Goal: Task Accomplishment & Management: Manage account settings

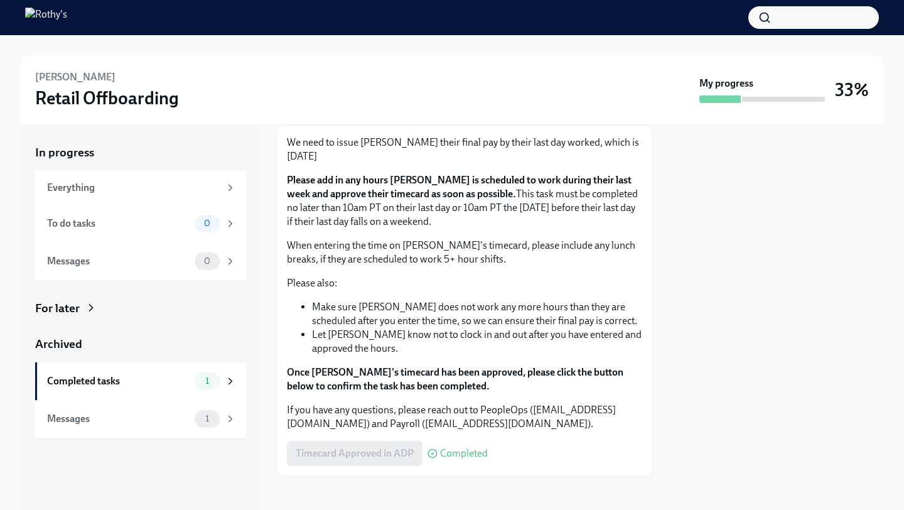
scroll to position [158, 0]
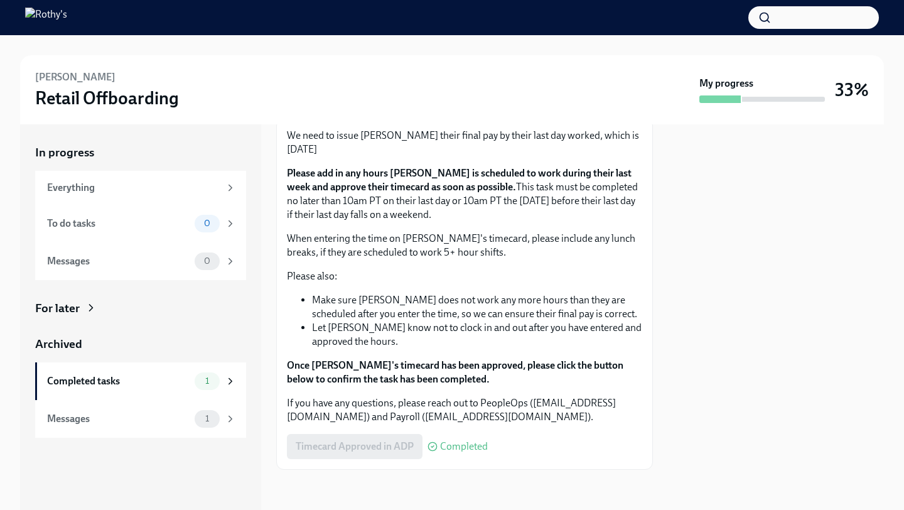
click at [448, 446] on span "Completed" at bounding box center [464, 446] width 48 height 10
click at [230, 223] on icon at bounding box center [230, 223] width 11 height 11
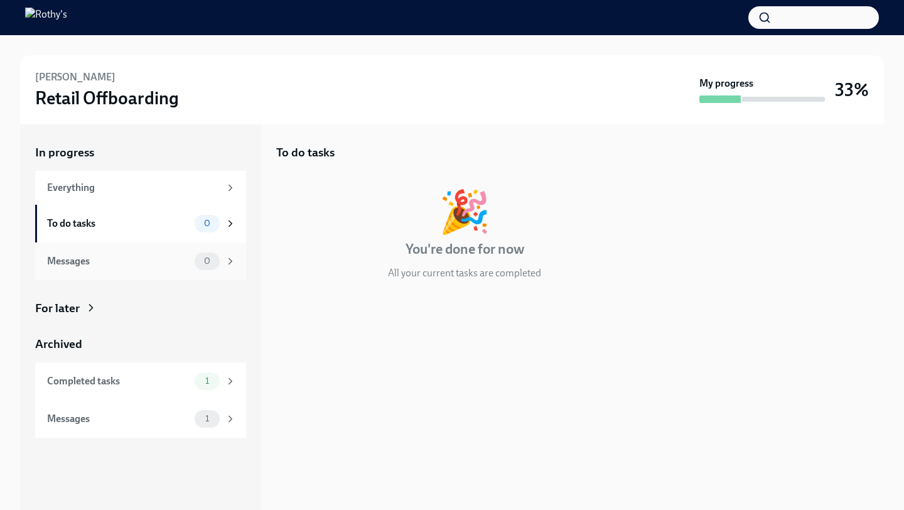
click at [226, 260] on icon at bounding box center [230, 260] width 11 height 11
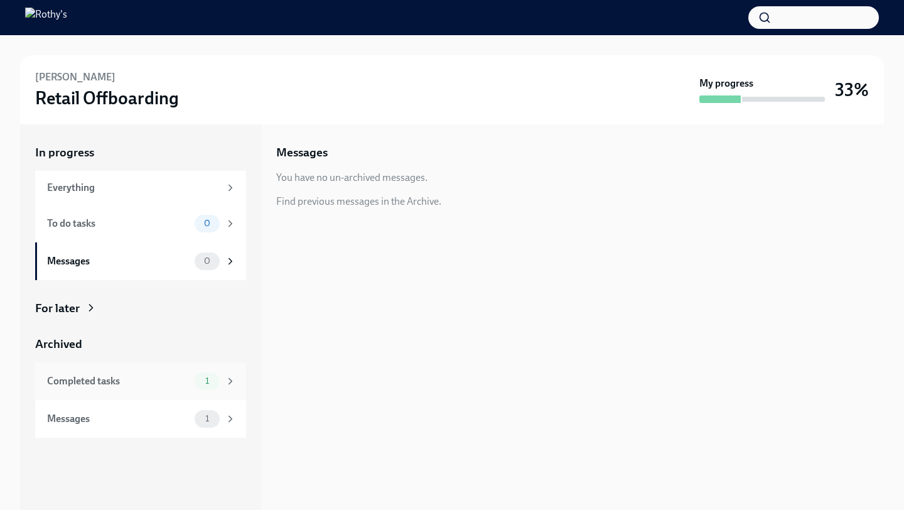
click at [201, 380] on span "1" at bounding box center [207, 380] width 19 height 9
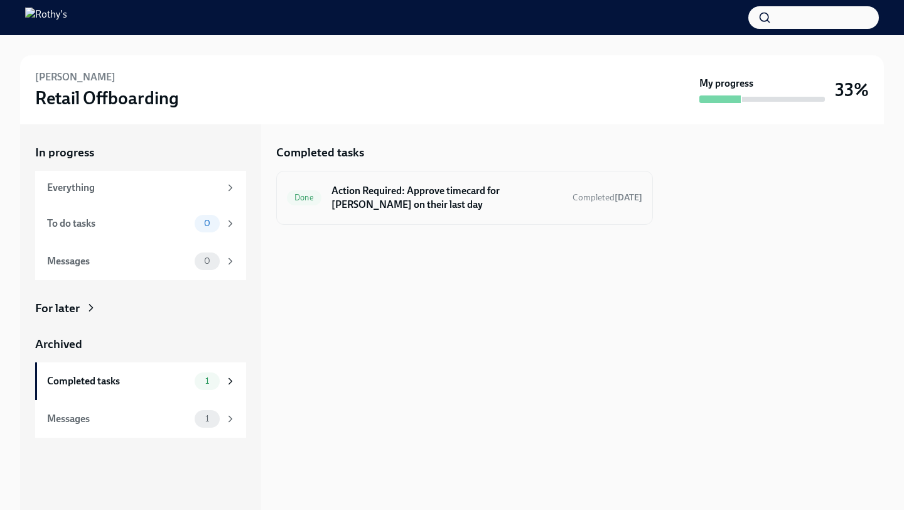
click at [468, 191] on h6 "Action Required: Approve timecard for Lidia Galvez on their last day" at bounding box center [446, 198] width 231 height 28
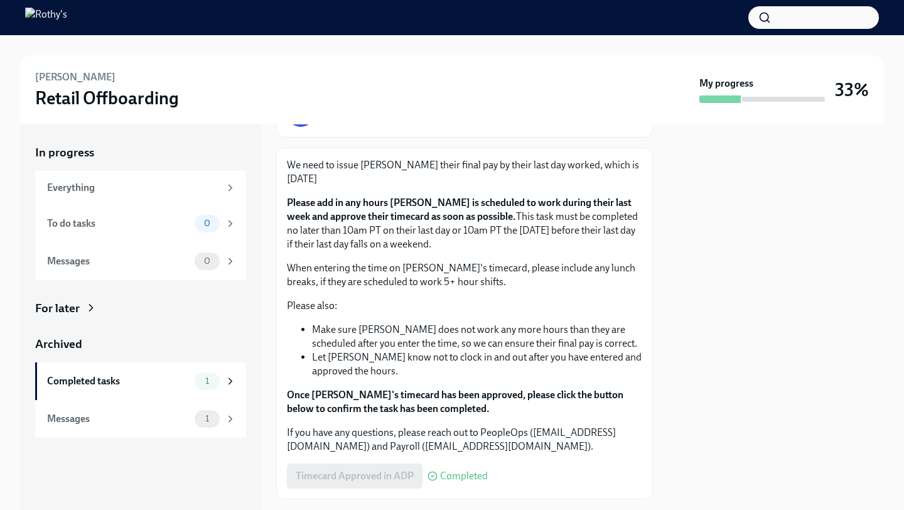
scroll to position [158, 0]
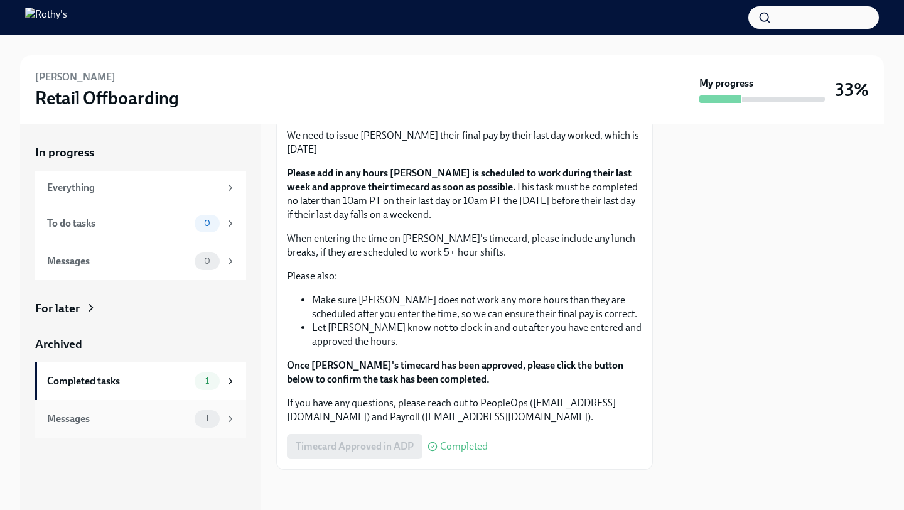
click at [217, 417] on div "1" at bounding box center [207, 419] width 25 height 18
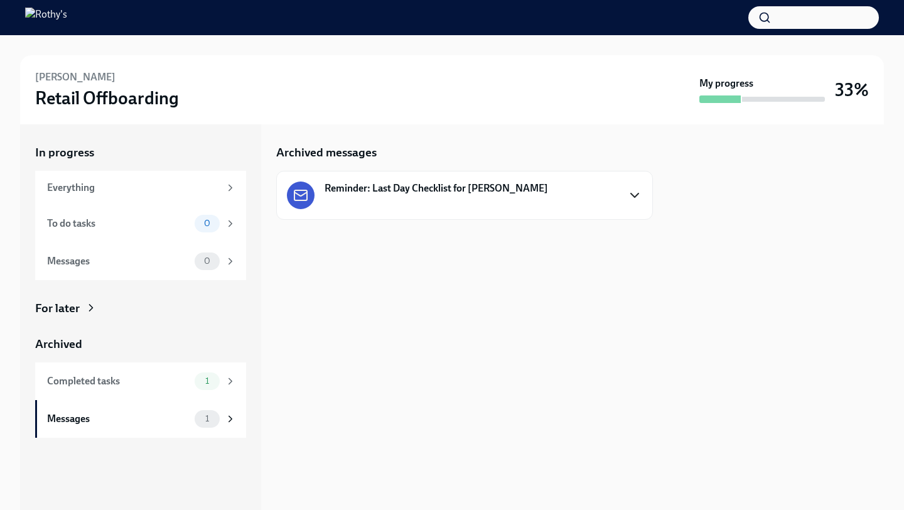
click at [638, 196] on icon "button" at bounding box center [634, 195] width 15 height 15
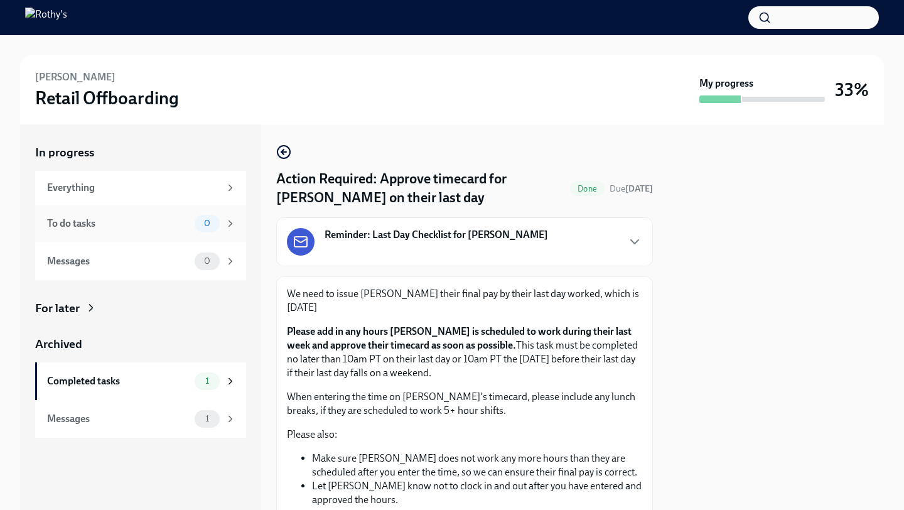
click at [159, 232] on div "To do tasks 0" at bounding box center [141, 224] width 189 height 18
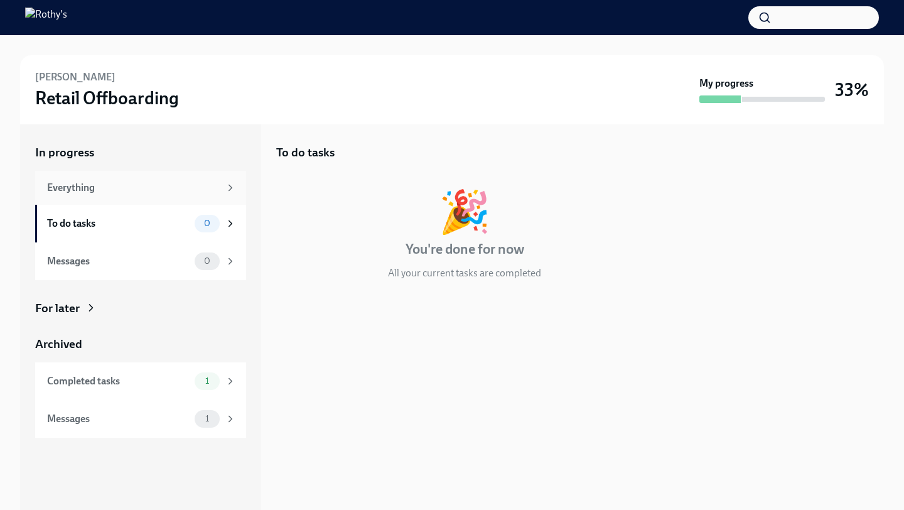
click at [169, 188] on div "Everything" at bounding box center [133, 188] width 173 height 14
click at [178, 185] on div "Everything" at bounding box center [133, 188] width 173 height 14
click at [169, 222] on div "To do tasks" at bounding box center [118, 224] width 142 height 14
click at [168, 260] on div "Messages" at bounding box center [118, 261] width 142 height 14
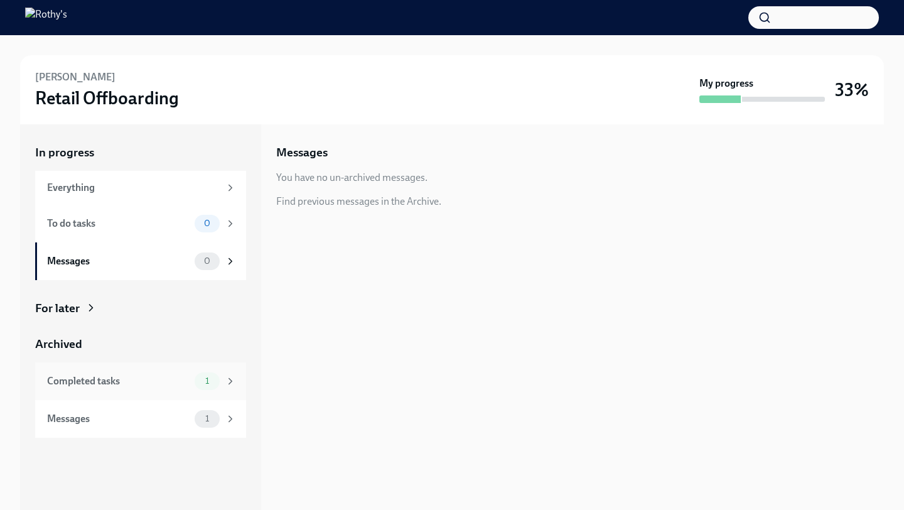
click at [161, 375] on div "Completed tasks" at bounding box center [118, 381] width 142 height 14
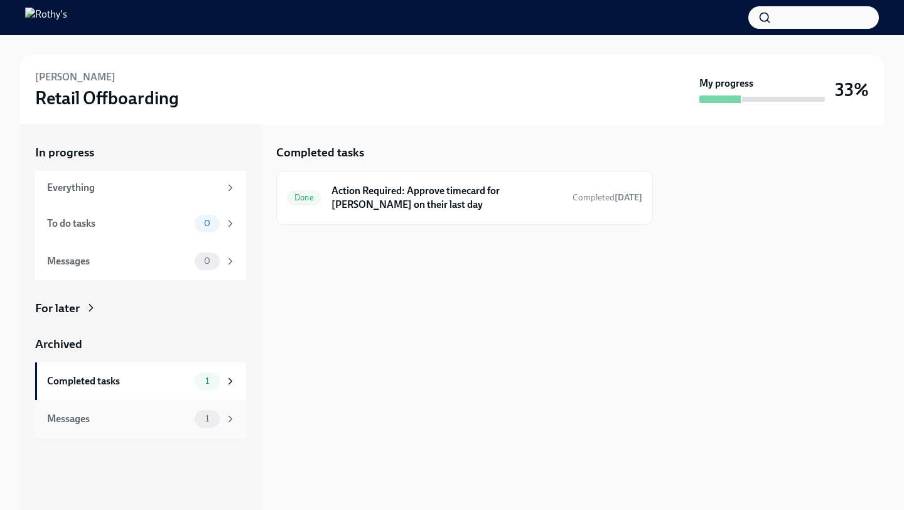
click at [160, 419] on div "Messages" at bounding box center [118, 419] width 142 height 14
